Goal: Information Seeking & Learning: Learn about a topic

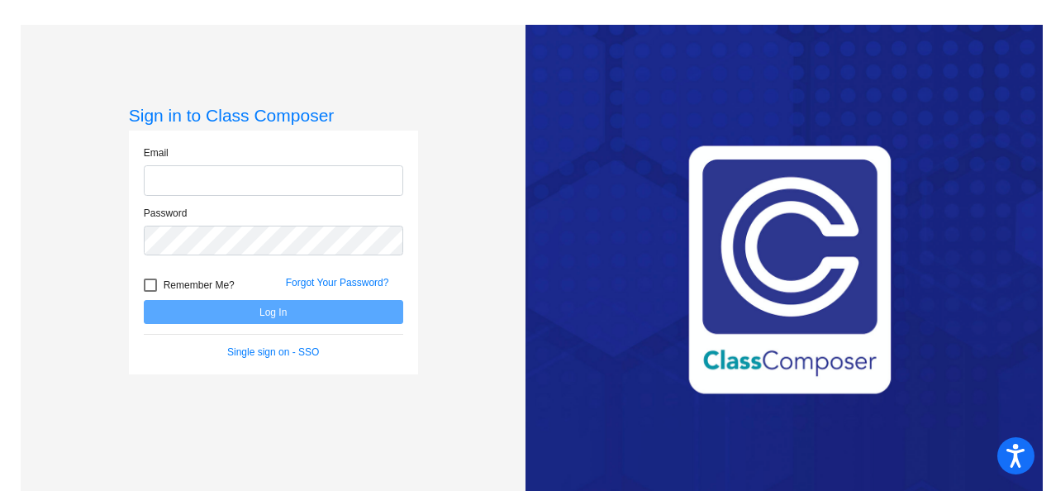
type input "[PERSON_NAME][EMAIL_ADDRESS][PERSON_NAME][DOMAIN_NAME]"
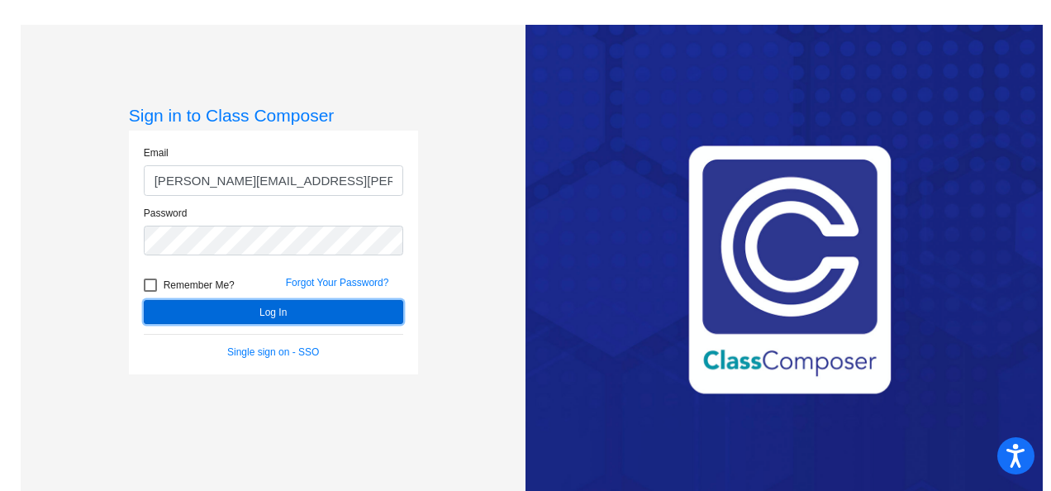
click at [258, 311] on button "Log In" at bounding box center [274, 312] width 260 height 24
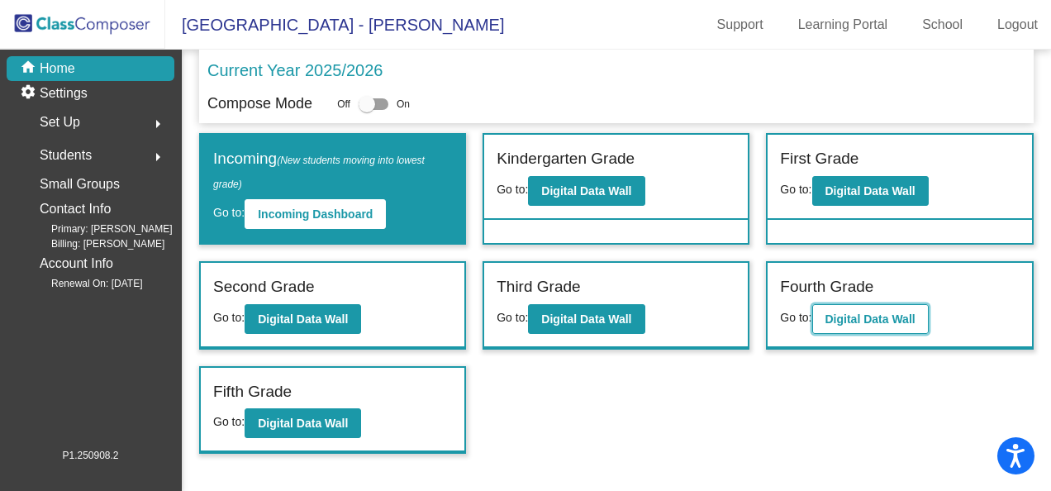
click at [851, 316] on b "Digital Data Wall" at bounding box center [871, 318] width 90 height 13
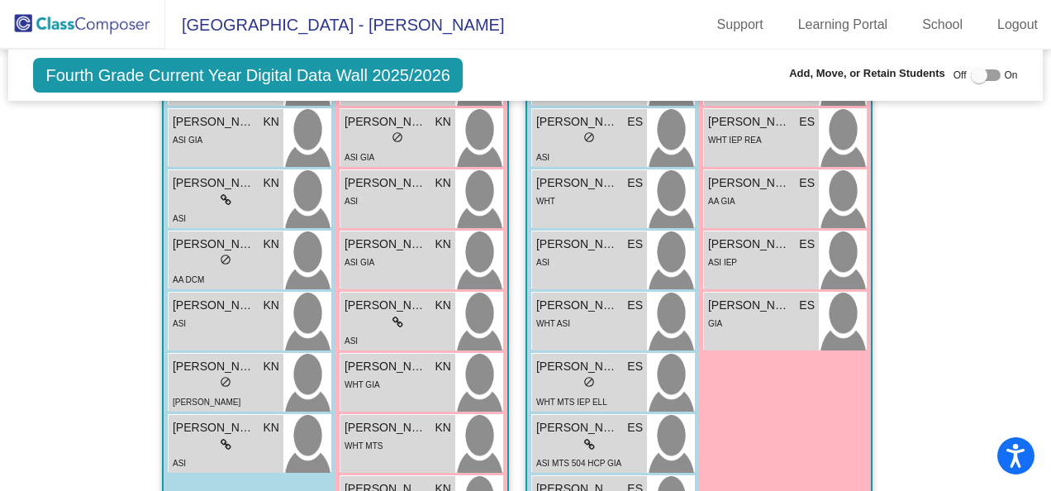
scroll to position [1736, 0]
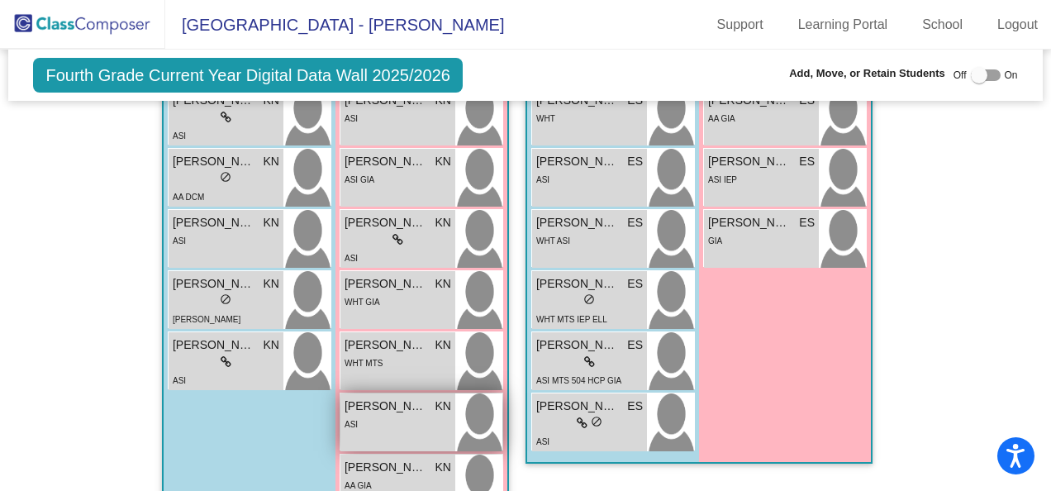
click at [372, 419] on div "ASI" at bounding box center [398, 423] width 107 height 17
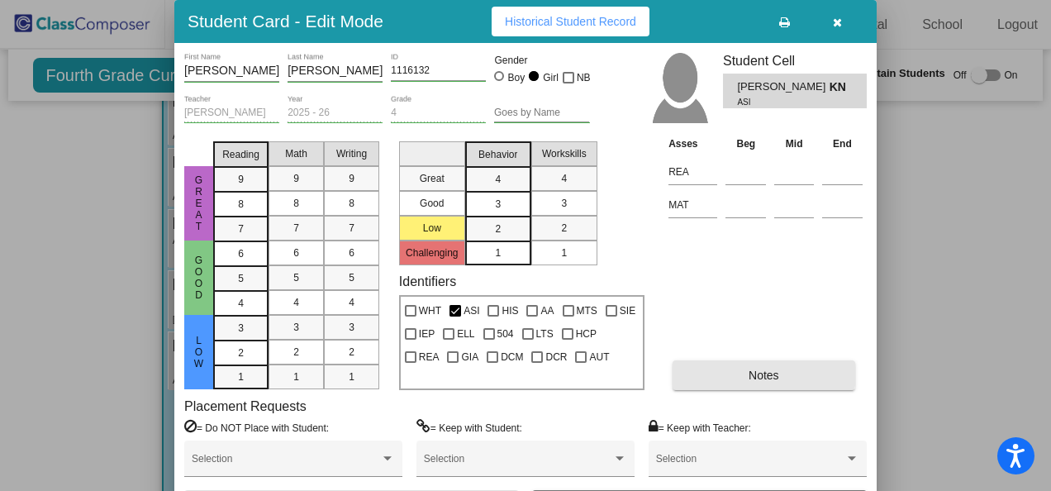
click at [756, 369] on span "Notes" at bounding box center [764, 375] width 31 height 13
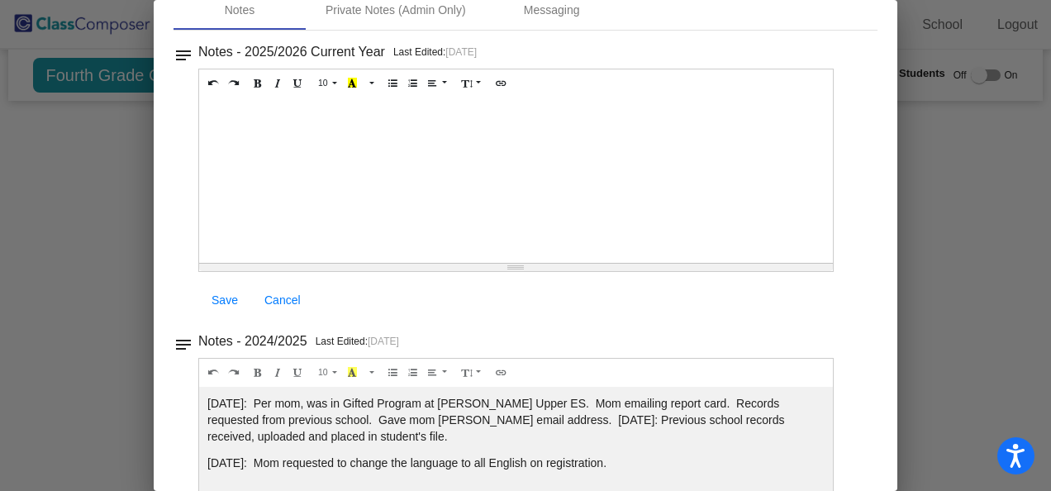
scroll to position [0, 0]
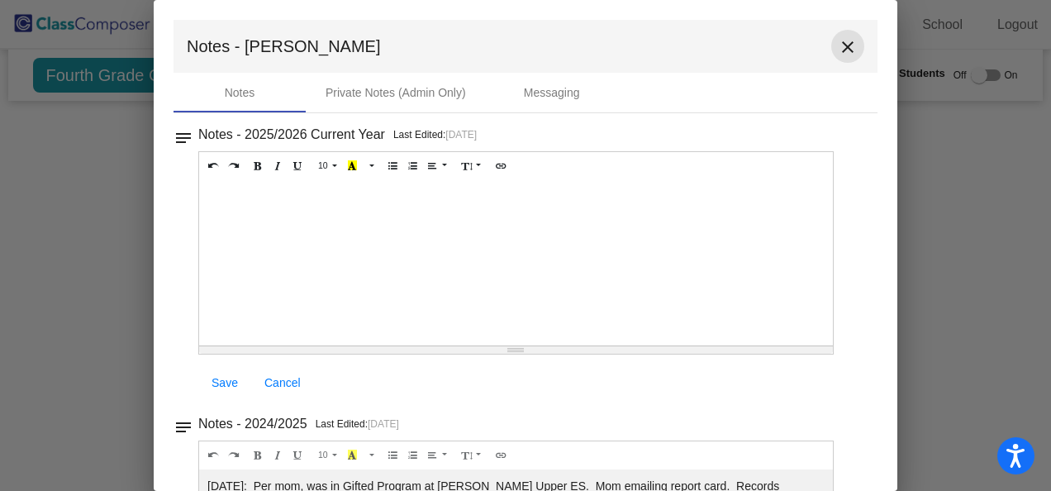
click at [838, 51] on mat-icon "close" at bounding box center [848, 47] width 20 height 20
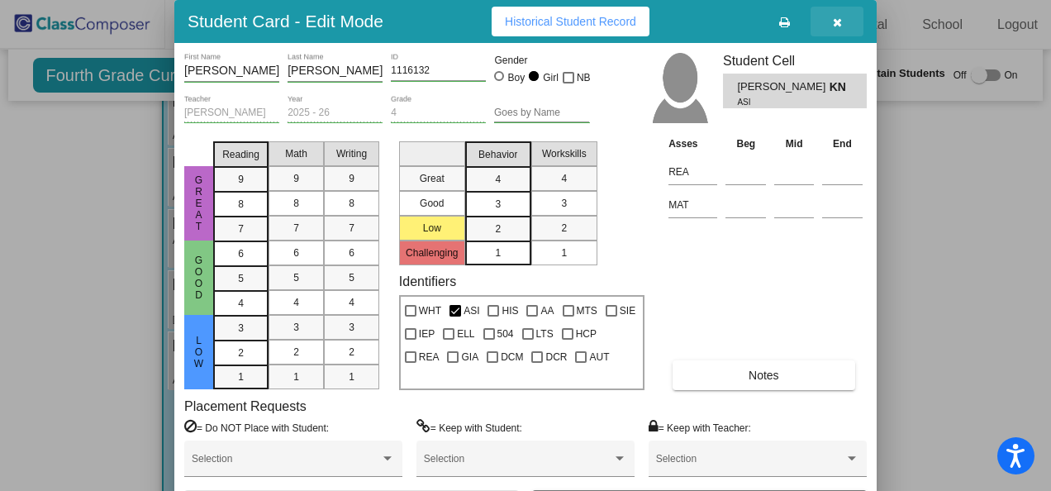
click at [837, 22] on icon "button" at bounding box center [837, 23] width 9 height 12
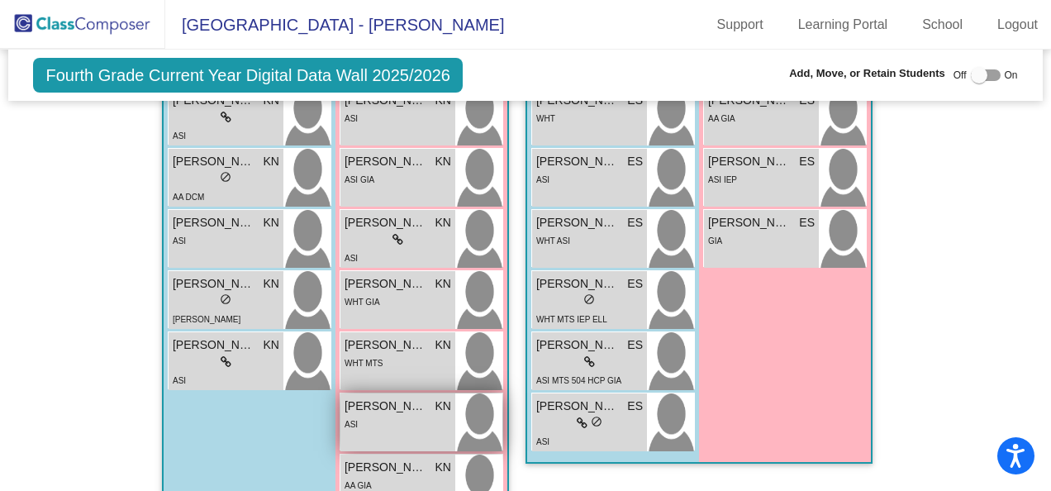
click at [400, 417] on div "ASI" at bounding box center [398, 423] width 107 height 17
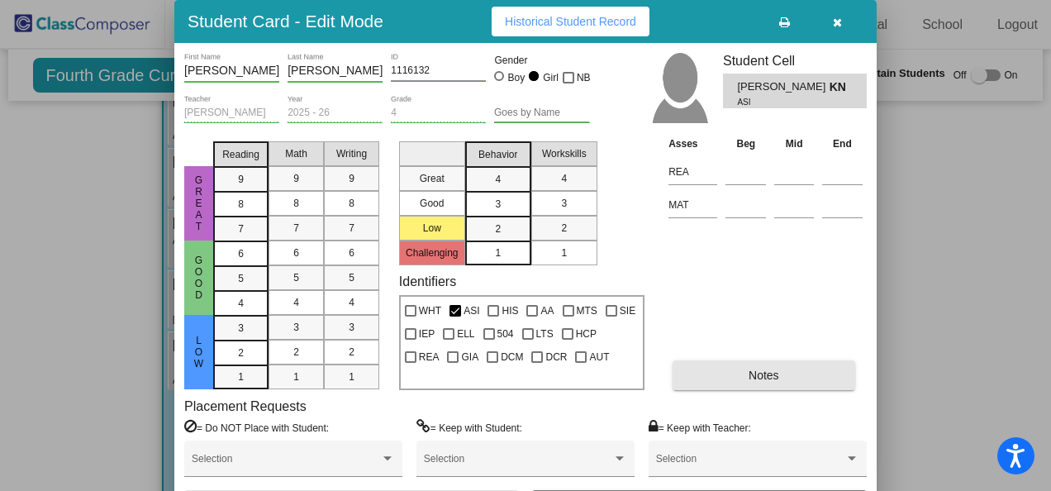
click at [754, 374] on span "Notes" at bounding box center [764, 375] width 31 height 13
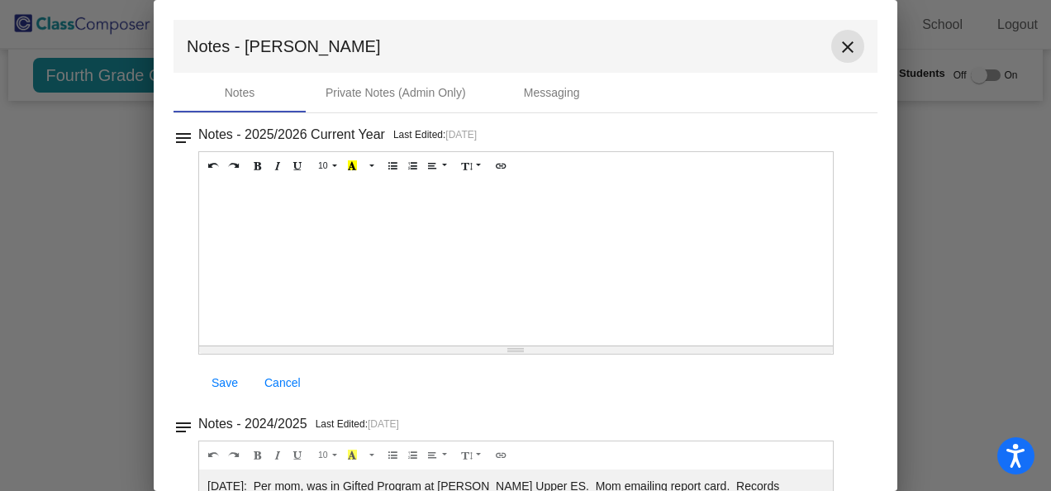
click at [849, 49] on mat-icon "close" at bounding box center [848, 47] width 20 height 20
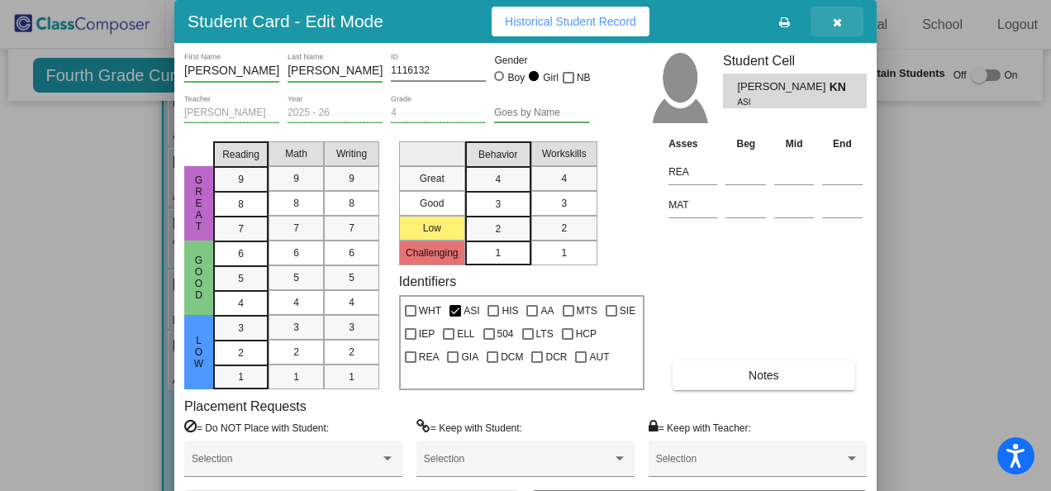
click at [839, 29] on button "button" at bounding box center [837, 22] width 53 height 30
